Goal: Task Accomplishment & Management: Manage account settings

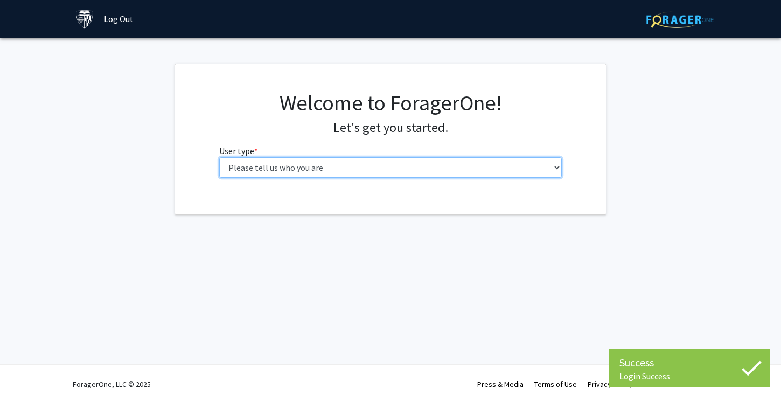
select select "1: undergrad"
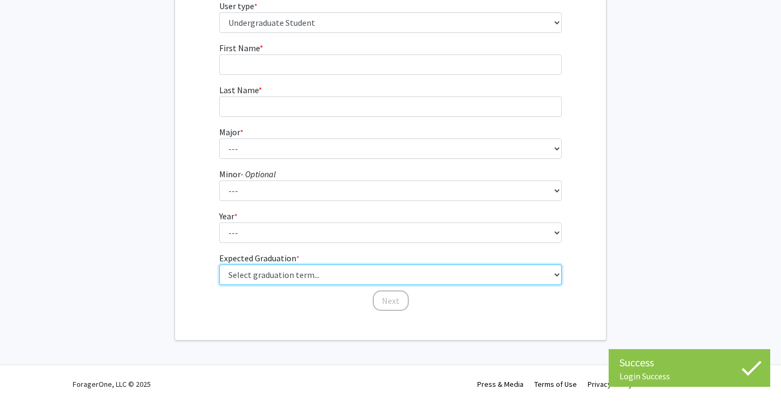
scroll to position [144, 0]
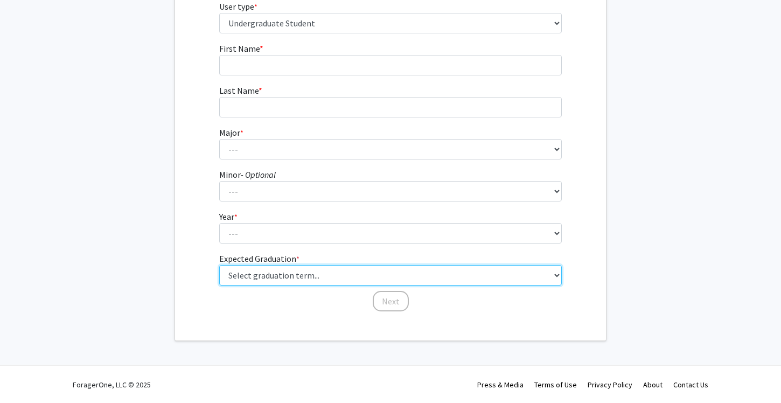
select select "29: spring_2032"
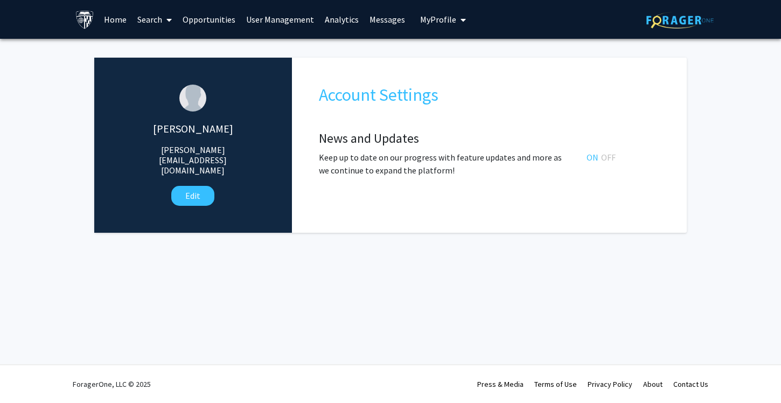
click at [273, 24] on link "User Management" at bounding box center [280, 20] width 79 height 38
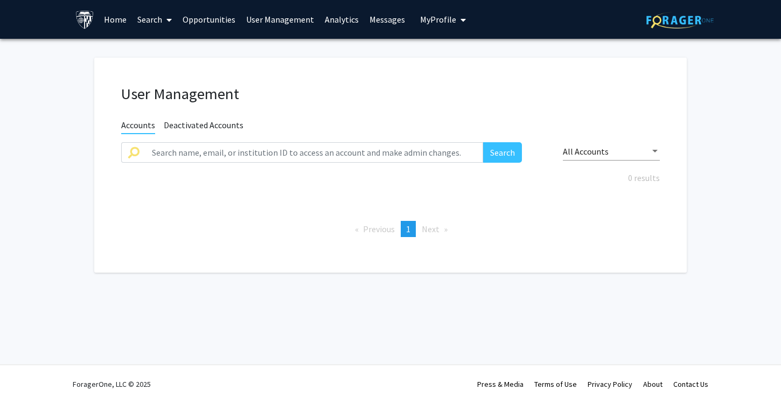
click at [431, 24] on span "My Profile" at bounding box center [438, 19] width 36 height 11
click at [431, 93] on div "Michael Ashmead View Profile Log Out" at bounding box center [476, 67] width 118 height 57
click at [435, 87] on link "Log Out" at bounding box center [476, 83] width 97 height 13
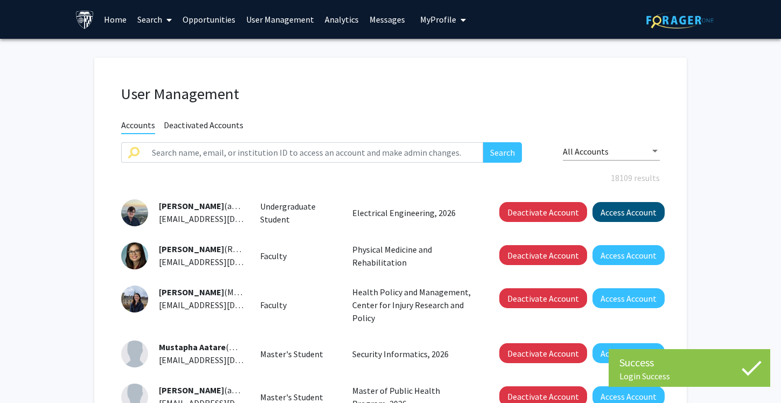
click at [616, 221] on button "Access Account" at bounding box center [628, 212] width 72 height 20
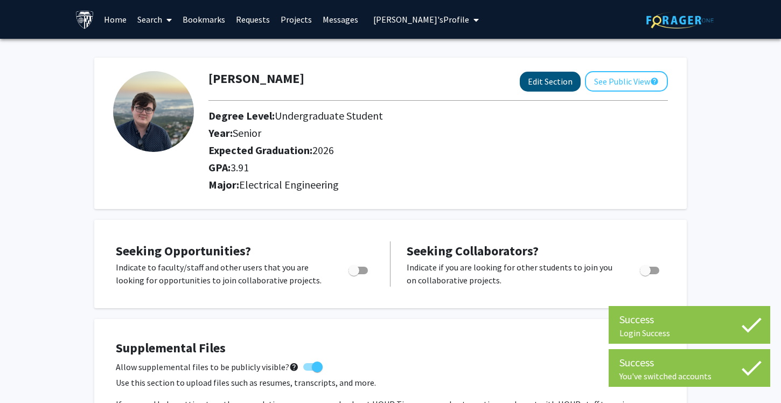
click at [543, 76] on button "Edit Section" at bounding box center [550, 82] width 61 height 20
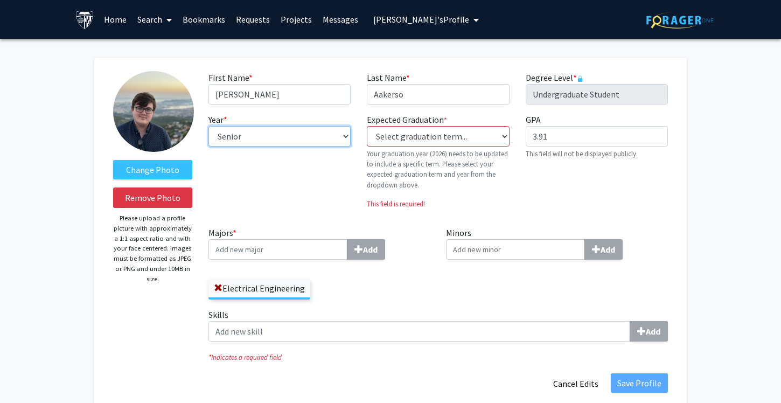
select select "sophomore"
click at [588, 388] on button "Cancel Edits" at bounding box center [575, 383] width 59 height 20
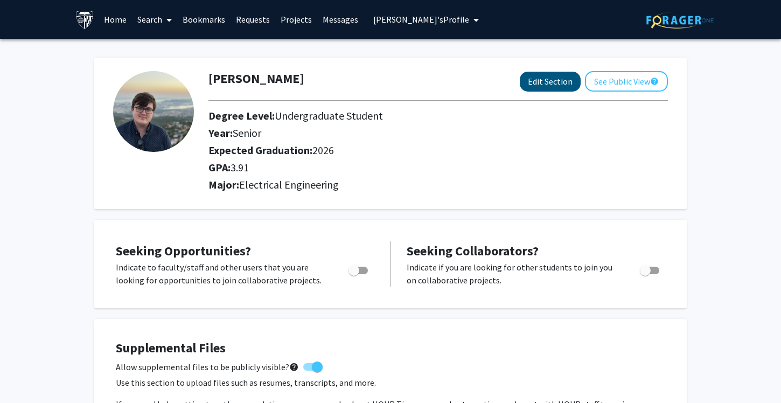
click at [550, 80] on button "Edit Section" at bounding box center [550, 82] width 61 height 20
select select "senior"
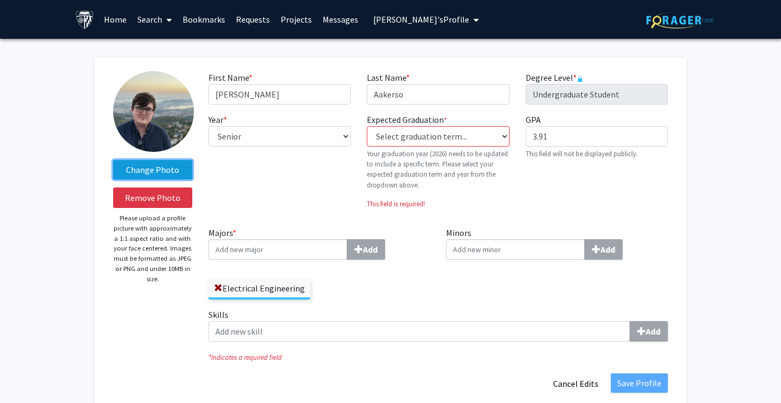
click at [155, 165] on label "Change Photo" at bounding box center [152, 169] width 79 height 19
click at [0, 0] on input "Change Photo" at bounding box center [0, 0] width 0 height 0
